Goal: Check status

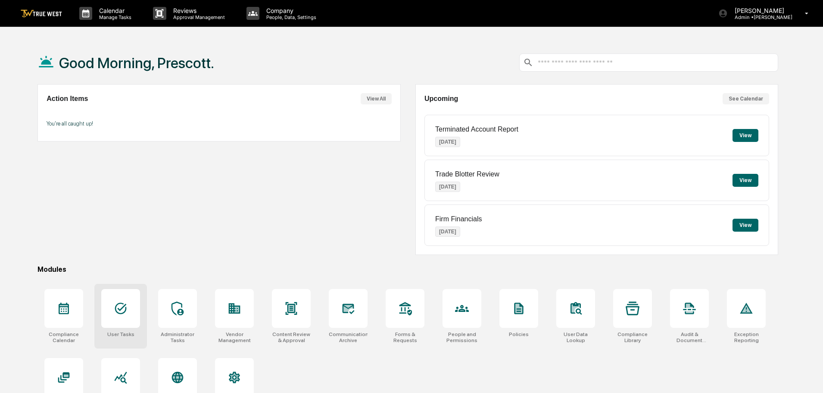
click at [132, 319] on div at bounding box center [120, 308] width 39 height 39
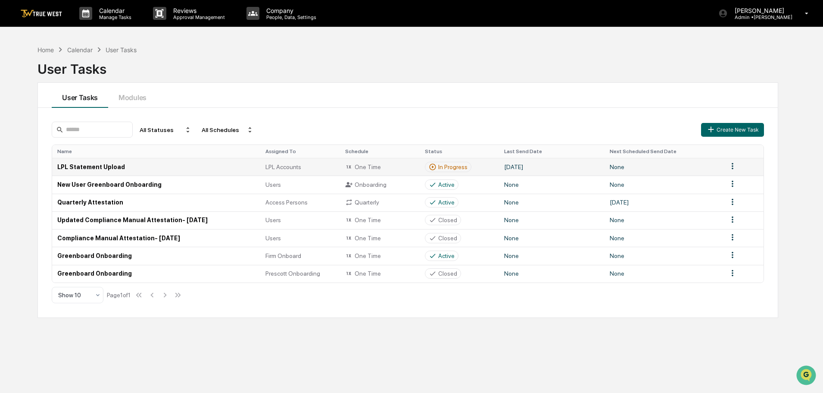
click at [368, 164] on div "One Time" at bounding box center [379, 167] width 69 height 8
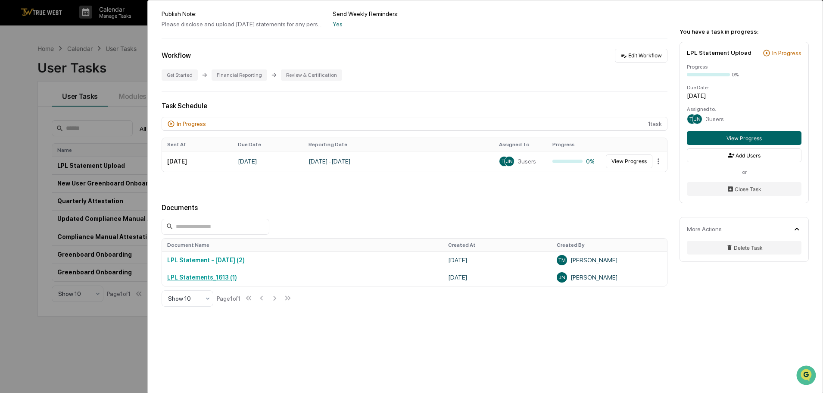
scroll to position [2, 0]
click at [636, 160] on button "View Progress" at bounding box center [629, 161] width 47 height 14
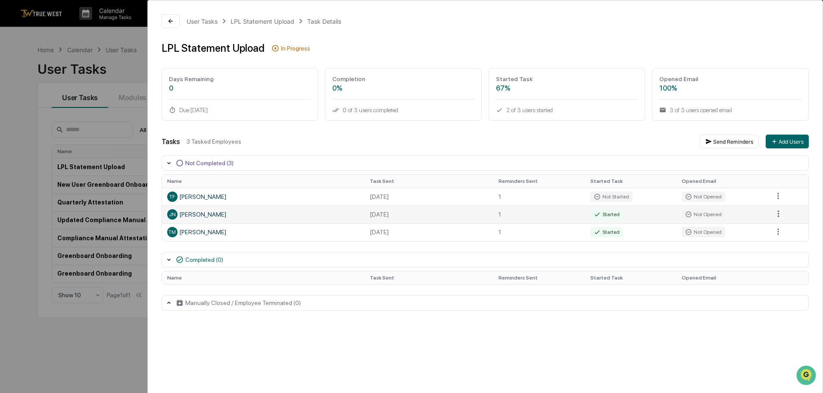
click at [244, 211] on div "JN [PERSON_NAME]" at bounding box center [263, 214] width 192 height 10
click at [778, 212] on html "Calendar Manage Tasks Reviews Approval Management Company People, Data, Setting…" at bounding box center [411, 196] width 823 height 393
click at [539, 352] on html "Calendar Manage Tasks Reviews Approval Management Company People, Data, Setting…" at bounding box center [414, 196] width 828 height 393
